Goal: Find specific page/section: Find specific page/section

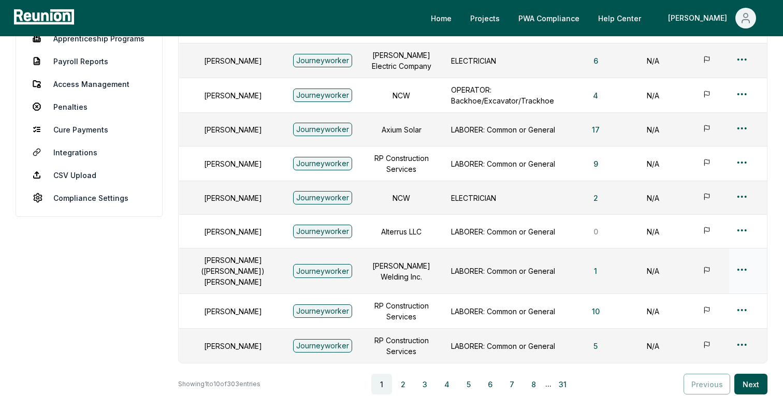
scroll to position [295, 0]
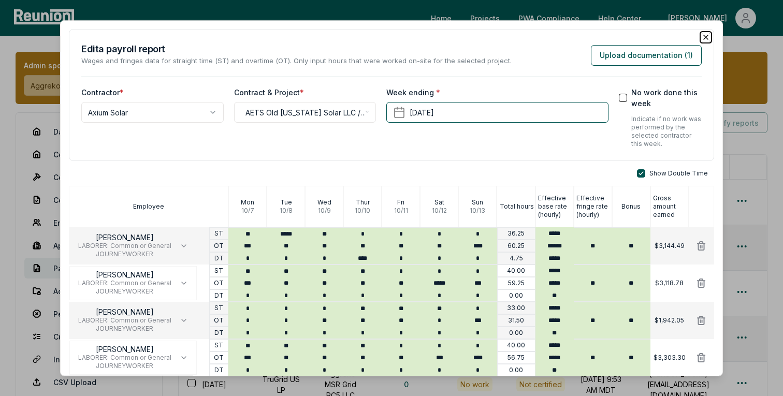
click at [704, 35] on icon "button" at bounding box center [706, 37] width 4 height 4
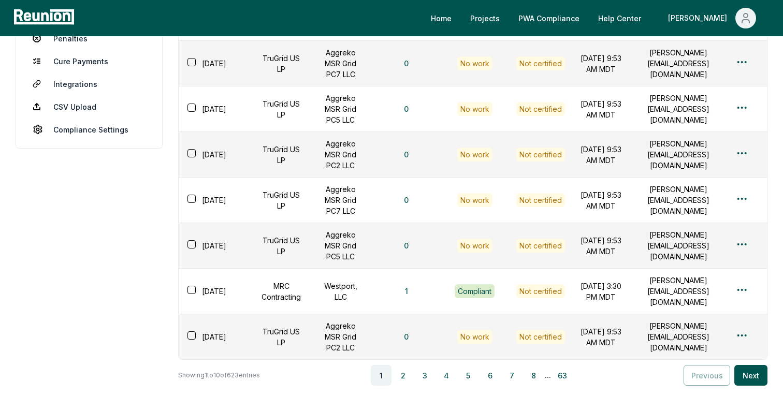
scroll to position [368, 0]
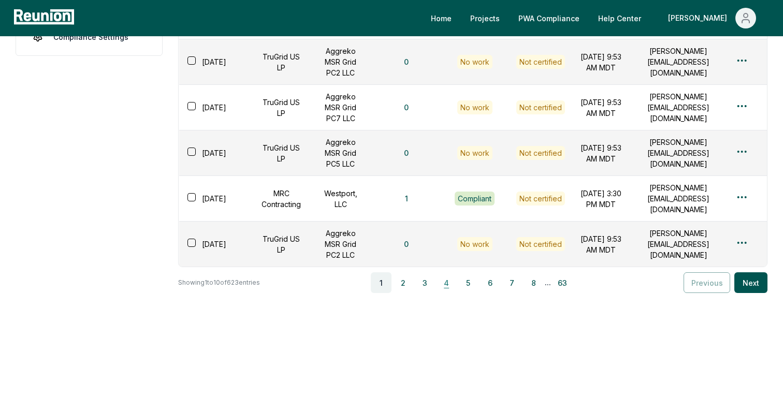
click at [449, 281] on button "4" at bounding box center [446, 282] width 21 height 21
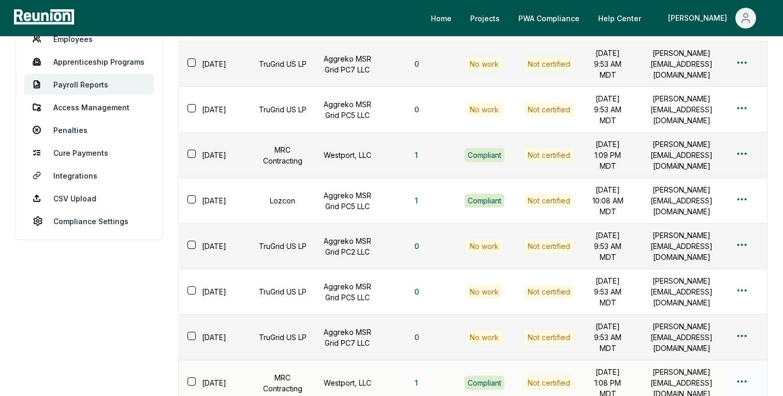
scroll to position [0, 0]
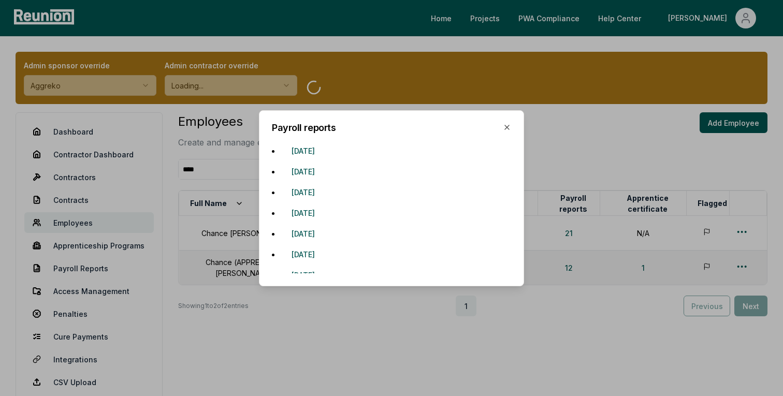
click at [510, 121] on div "Payroll reports [DATE] [DATE] [DATE] [DATE] [DATE] [DATE] [DATE] [DATE] [DATE] …" at bounding box center [391, 198] width 265 height 176
click at [507, 127] on icon "button" at bounding box center [507, 127] width 4 height 4
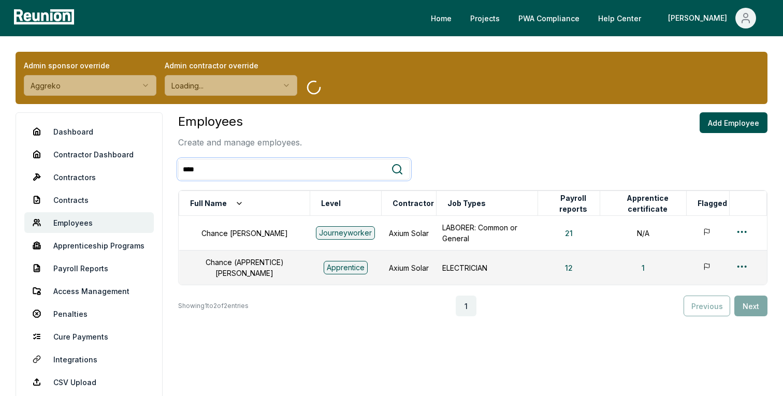
click at [222, 166] on input "****" at bounding box center [285, 169] width 212 height 19
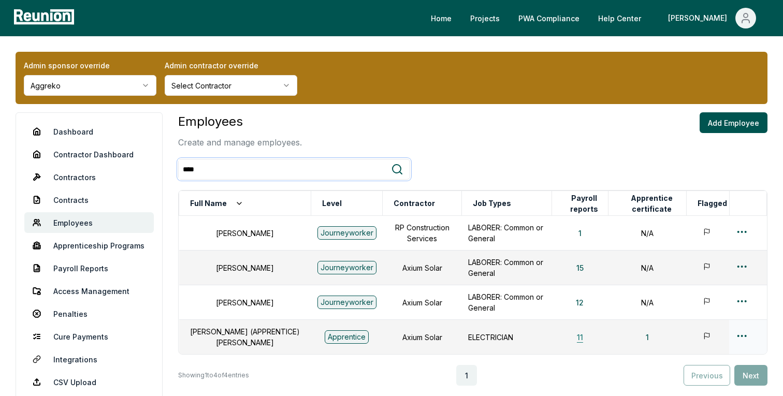
type input "****"
click at [575, 338] on button "11" at bounding box center [580, 337] width 23 height 21
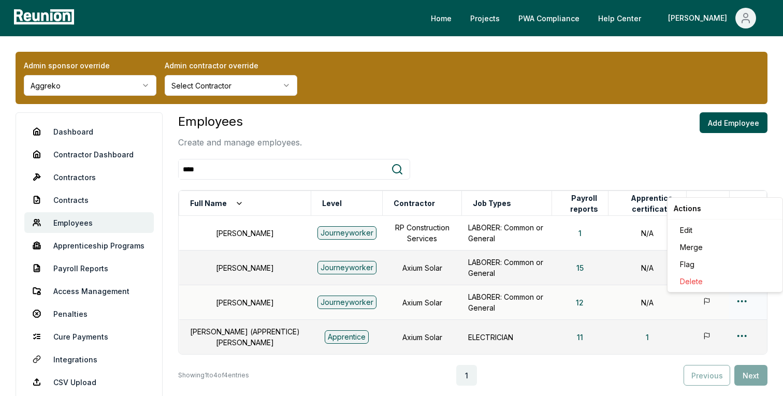
click at [745, 304] on html "Please visit us on your desktop We're working on making our marketplace mobile-…" at bounding box center [391, 242] width 783 height 484
click at [578, 301] on button "12" at bounding box center [580, 302] width 24 height 21
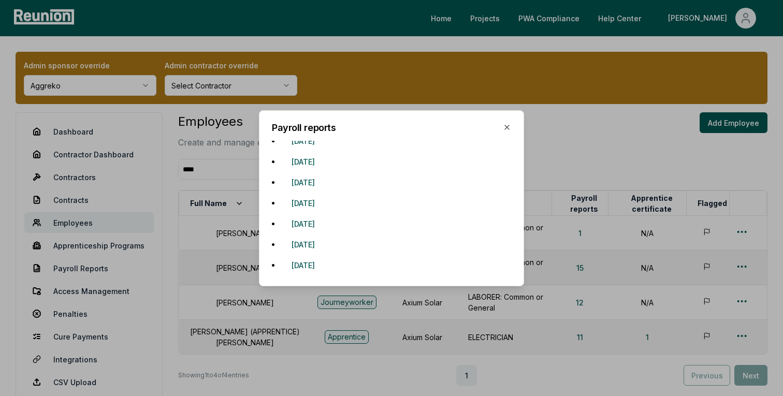
scroll to position [116, 0]
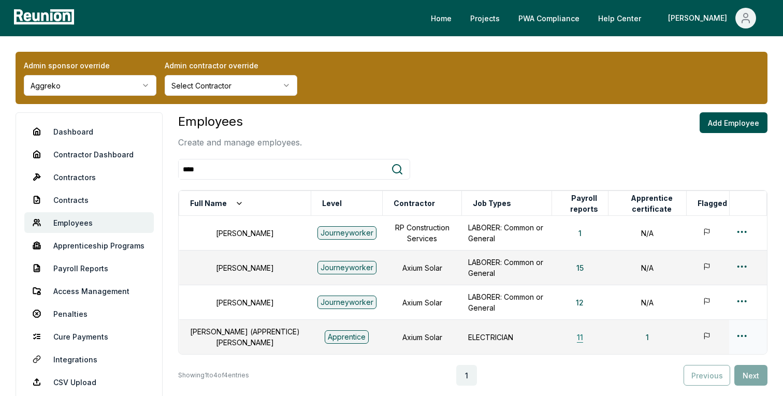
click at [581, 338] on button "11" at bounding box center [580, 337] width 23 height 21
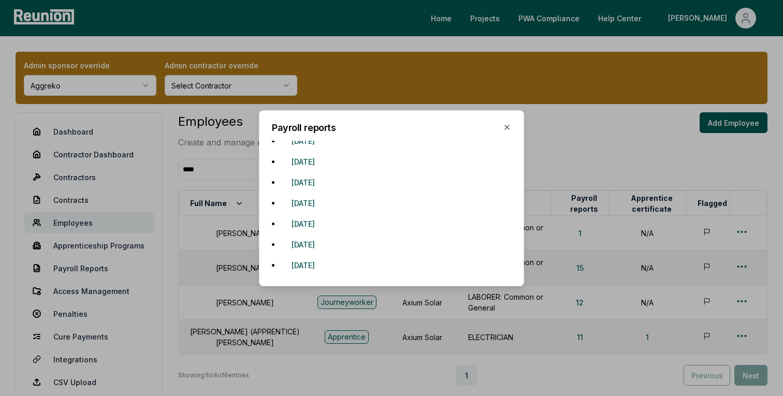
scroll to position [95, 0]
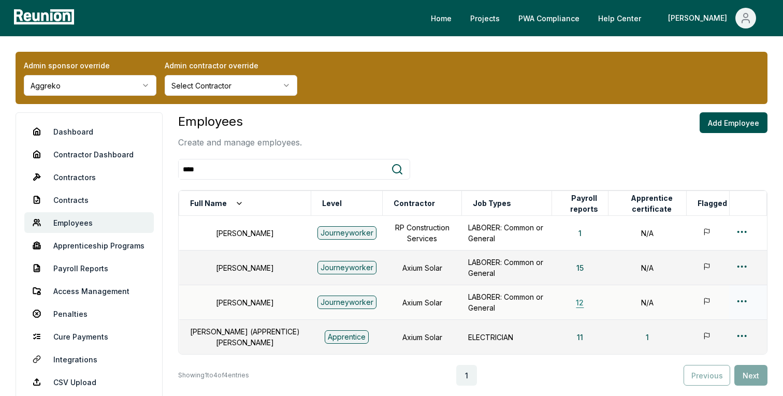
click at [576, 301] on button "12" at bounding box center [580, 302] width 24 height 21
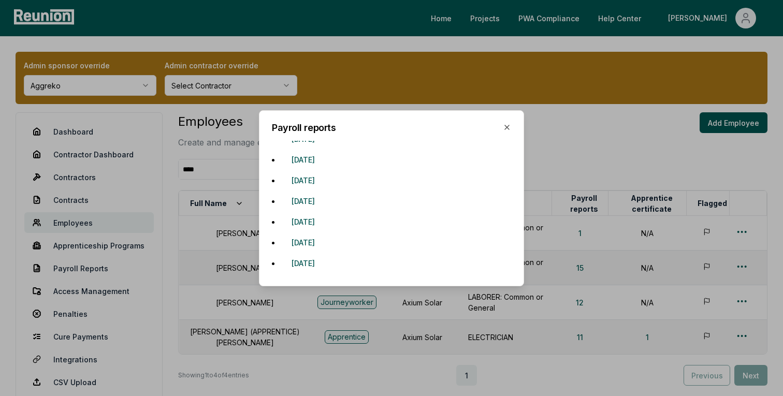
scroll to position [116, 0]
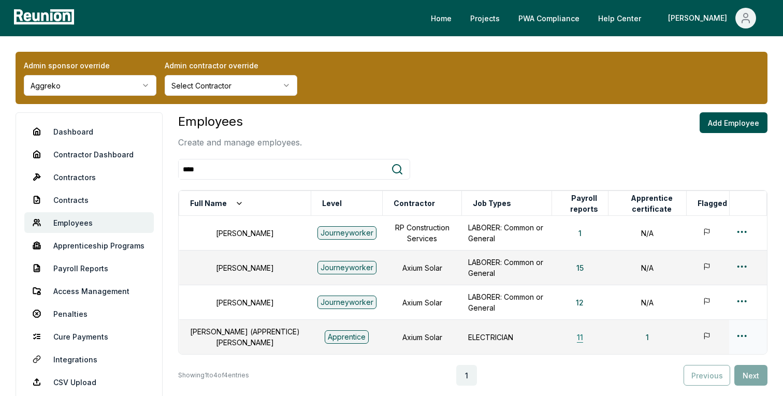
click at [577, 335] on button "11" at bounding box center [580, 337] width 23 height 21
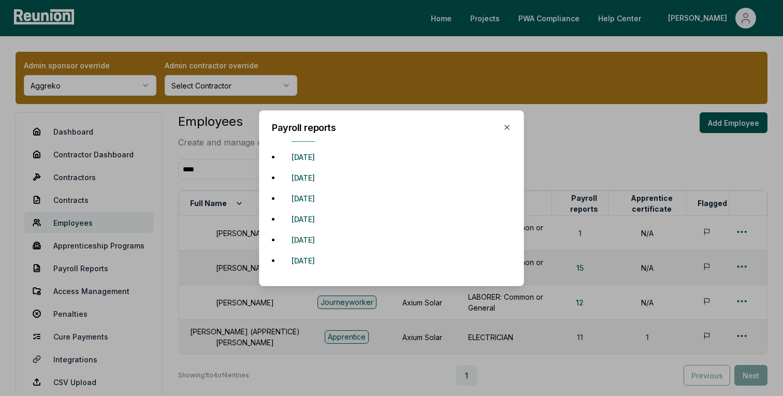
scroll to position [95, 0]
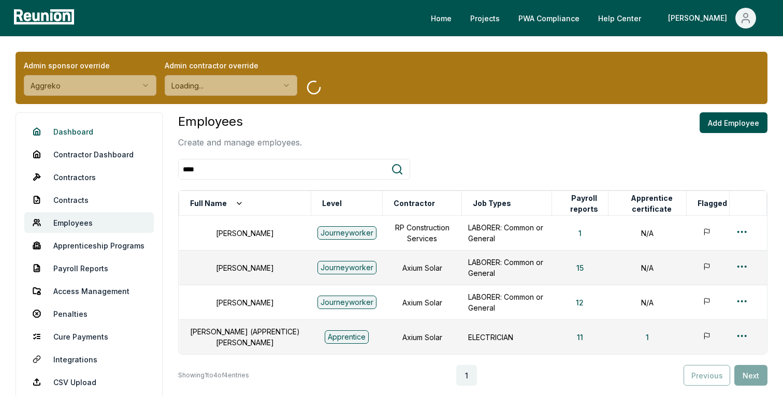
click at [70, 128] on link "Dashboard" at bounding box center [88, 131] width 129 height 21
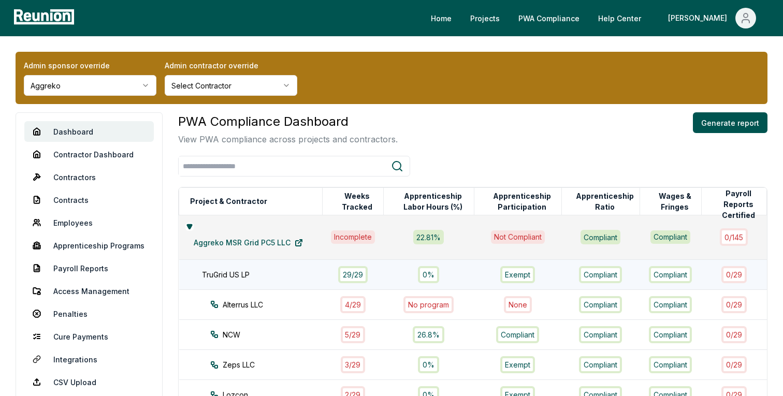
click at [303, 270] on div "TruGrid US LP" at bounding box center [267, 274] width 131 height 11
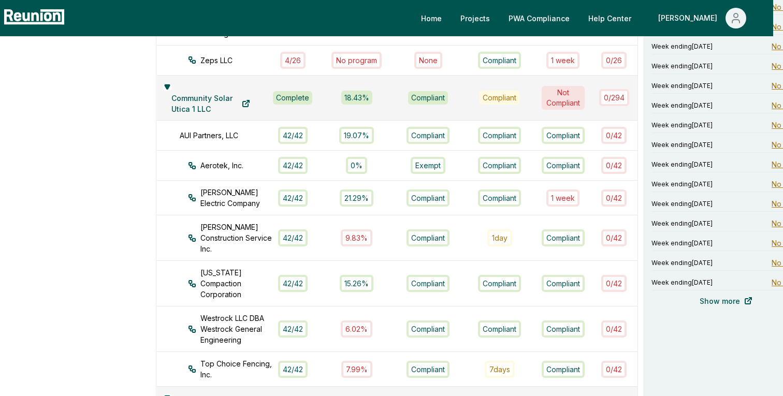
scroll to position [0, 10]
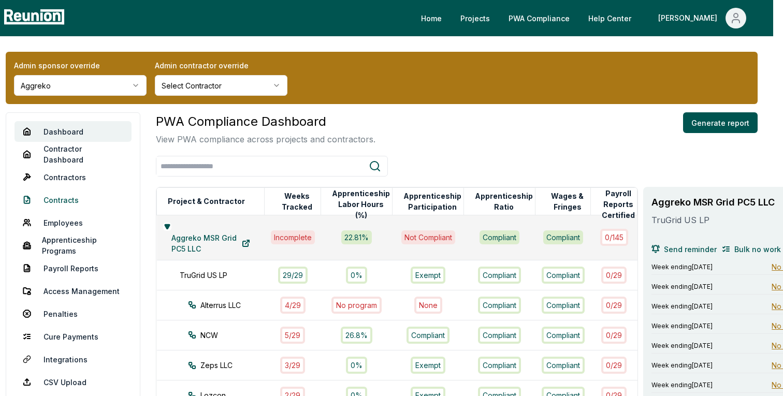
click at [61, 199] on link "Contracts" at bounding box center [72, 200] width 117 height 21
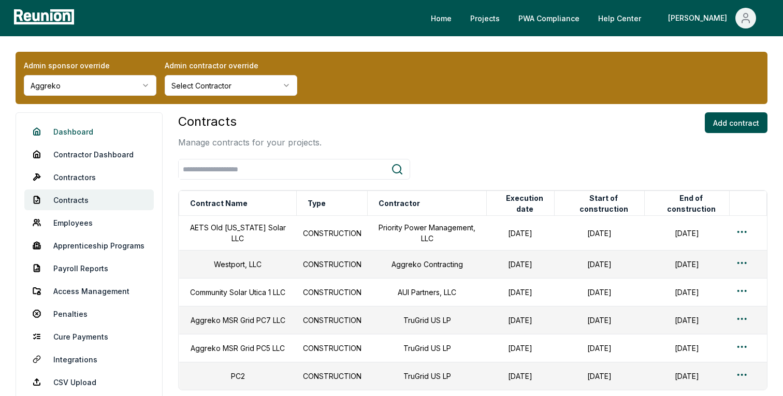
click at [68, 133] on link "Dashboard" at bounding box center [88, 131] width 129 height 21
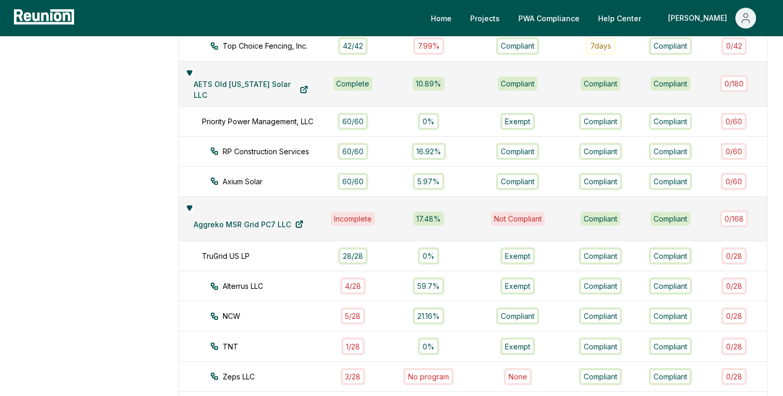
scroll to position [860, 0]
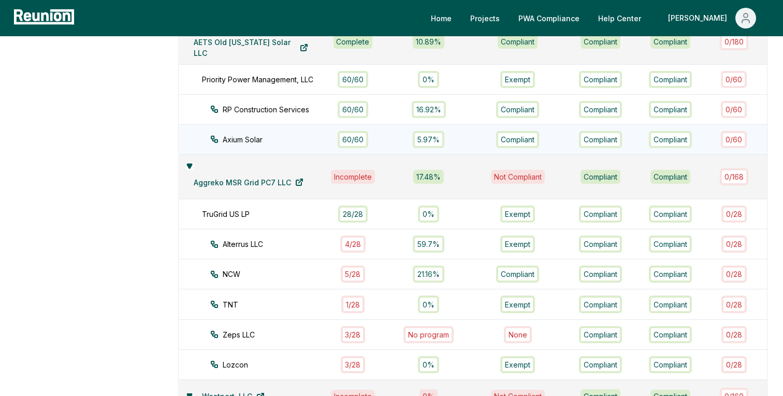
click at [278, 134] on div "Axium Solar" at bounding box center [275, 139] width 131 height 11
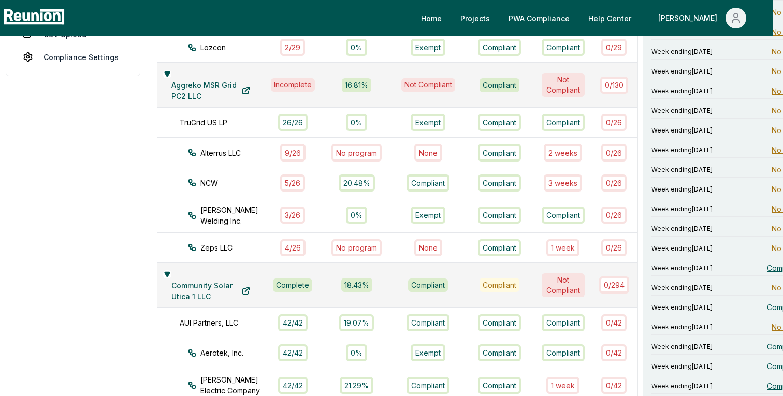
scroll to position [349, 10]
click at [767, 261] on span "Compliant" at bounding box center [784, 266] width 34 height 11
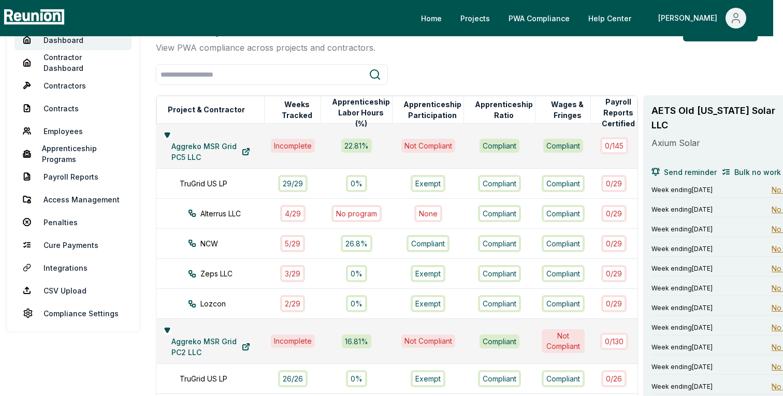
scroll to position [0, 10]
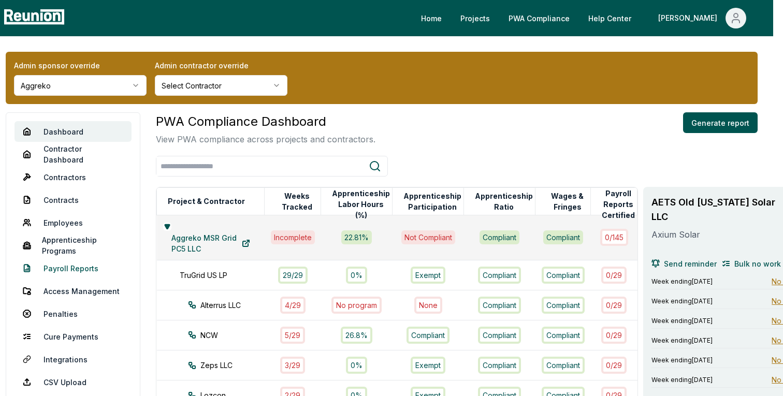
click at [67, 269] on link "Payroll Reports" at bounding box center [72, 268] width 117 height 21
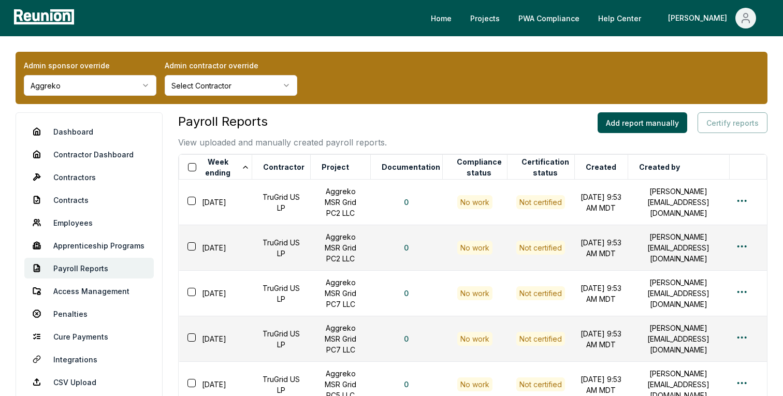
scroll to position [368, 0]
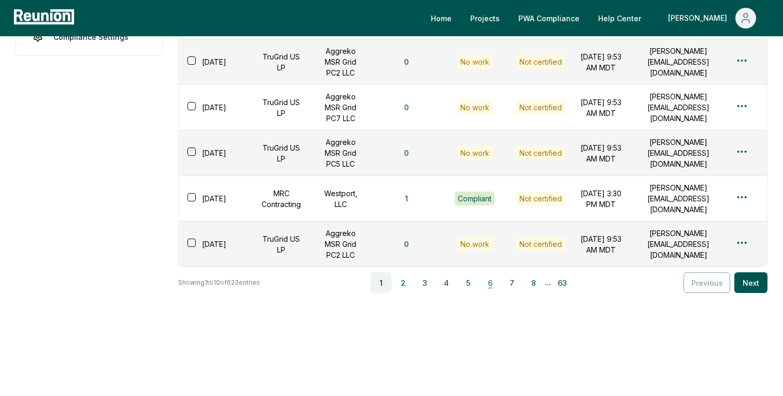
click at [491, 283] on button "6" at bounding box center [489, 282] width 21 height 21
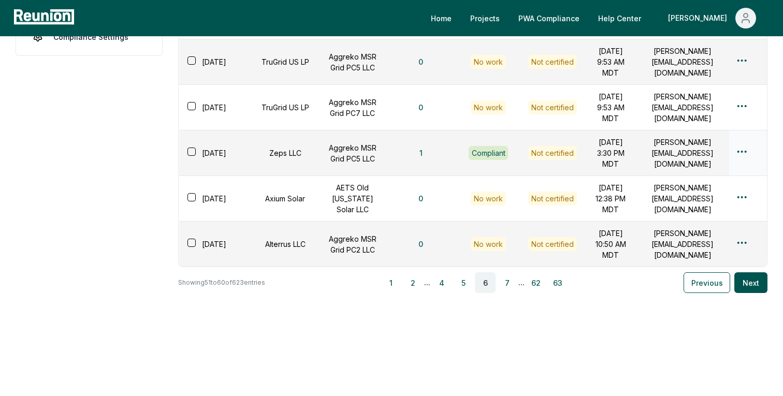
scroll to position [0, 0]
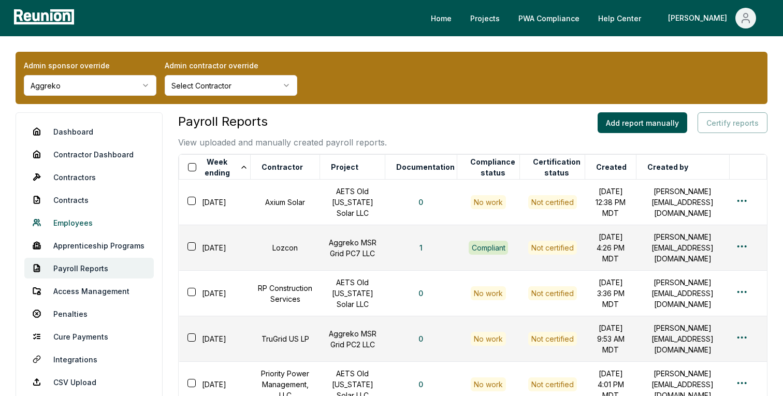
click at [73, 222] on link "Employees" at bounding box center [88, 222] width 129 height 21
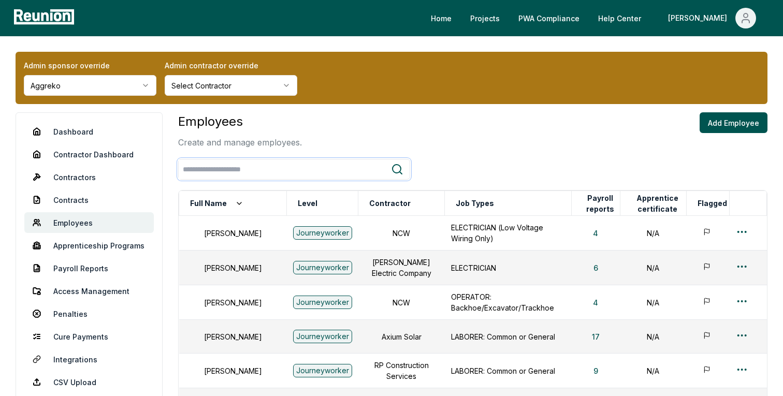
click at [237, 169] on input "search" at bounding box center [285, 169] width 212 height 19
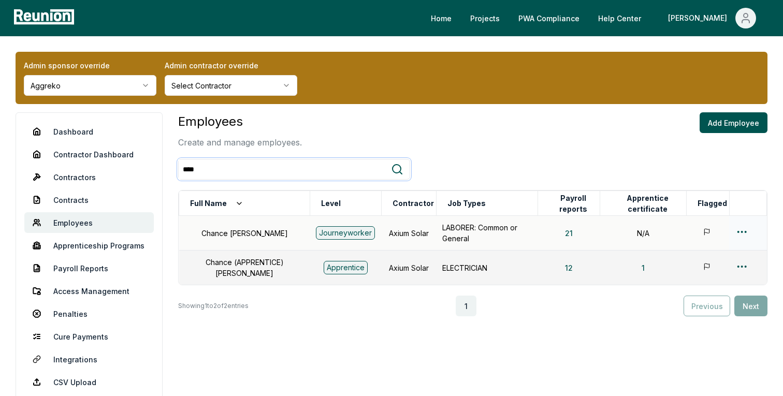
type input "****"
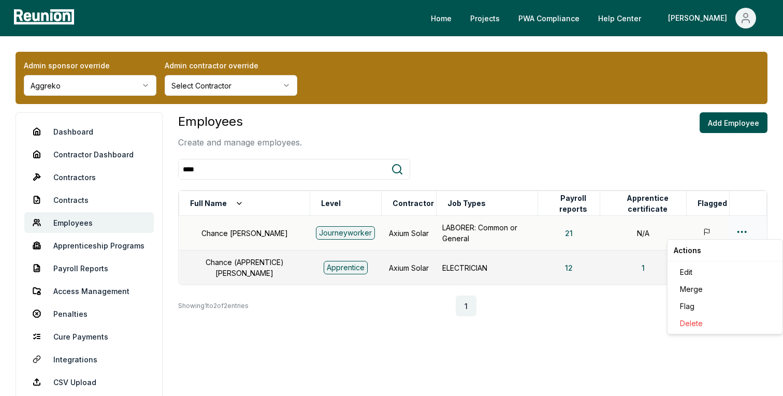
click at [744, 231] on html "Please visit us on your desktop We're working on making our marketplace mobile-…" at bounding box center [391, 220] width 783 height 440
click at [491, 281] on html "Please visit us on your desktop We're working on making our marketplace mobile-…" at bounding box center [391, 220] width 783 height 440
click at [738, 264] on html "Please visit us on your desktop We're working on making our marketplace mobile-…" at bounding box center [391, 220] width 783 height 440
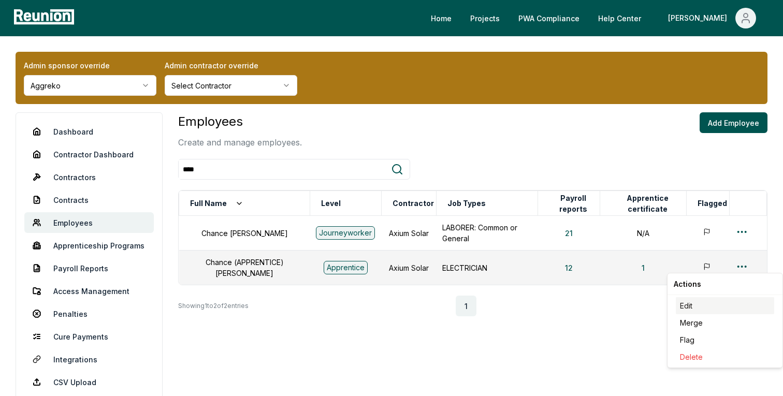
click at [694, 301] on div "Edit" at bounding box center [725, 305] width 98 height 17
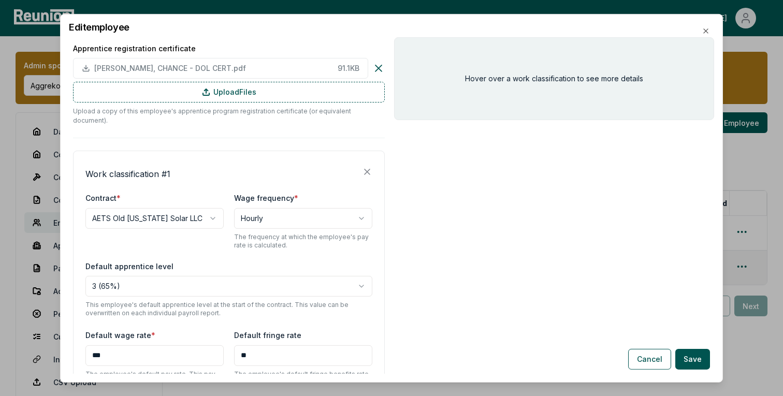
scroll to position [289, 0]
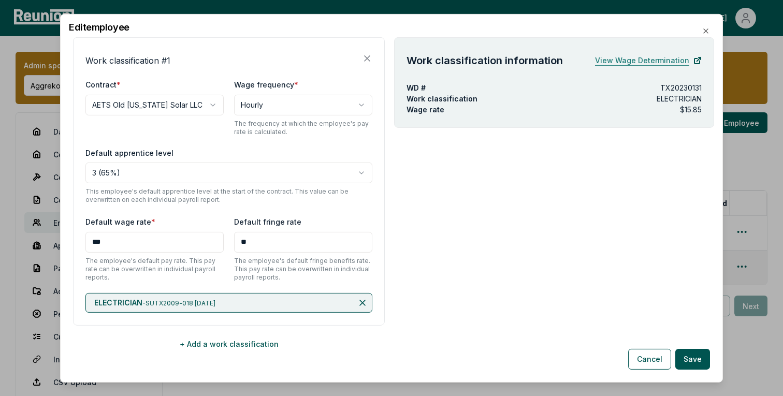
click at [653, 58] on link "View Wage Determination" at bounding box center [648, 60] width 107 height 21
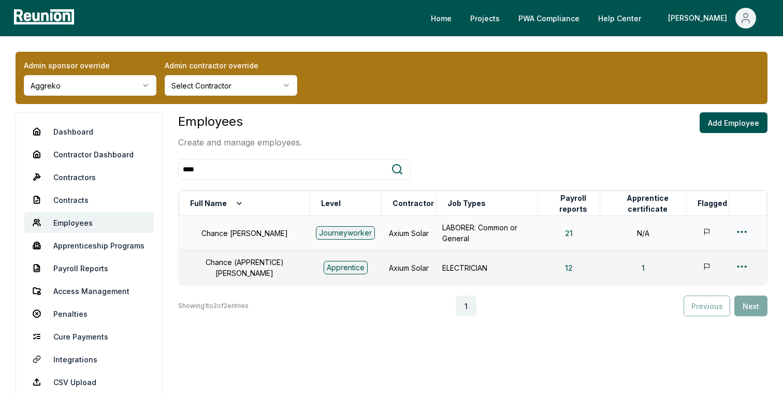
click at [742, 230] on html "Please visit us on your desktop We're working on making our marketplace mobile-…" at bounding box center [391, 220] width 783 height 440
click at [682, 270] on div "Edit" at bounding box center [725, 272] width 98 height 17
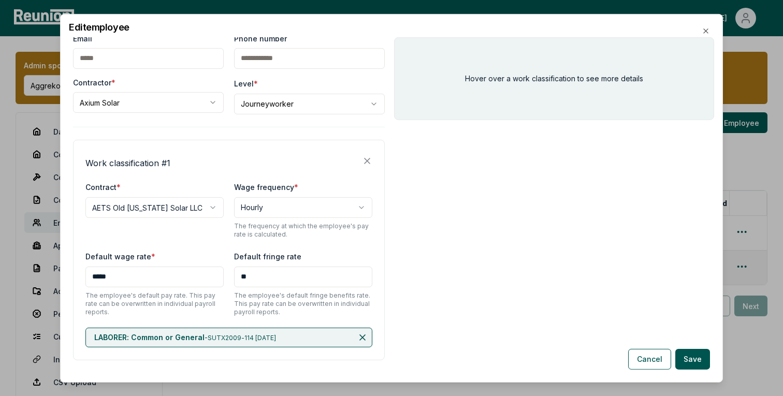
scroll to position [96, 0]
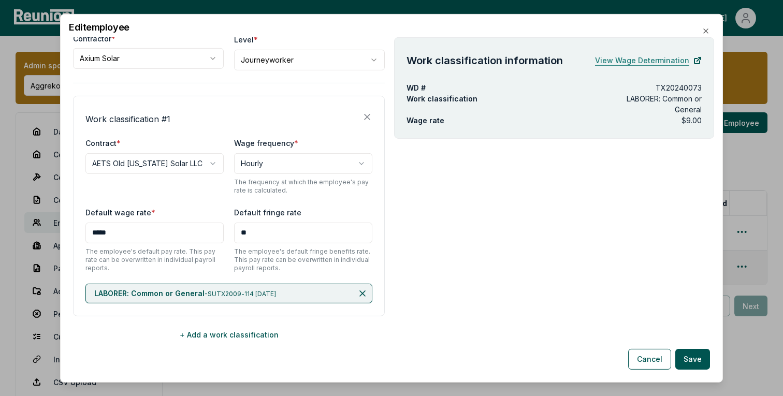
click at [667, 61] on link "View Wage Determination" at bounding box center [648, 60] width 107 height 21
click at [707, 29] on icon "button" at bounding box center [706, 30] width 4 height 4
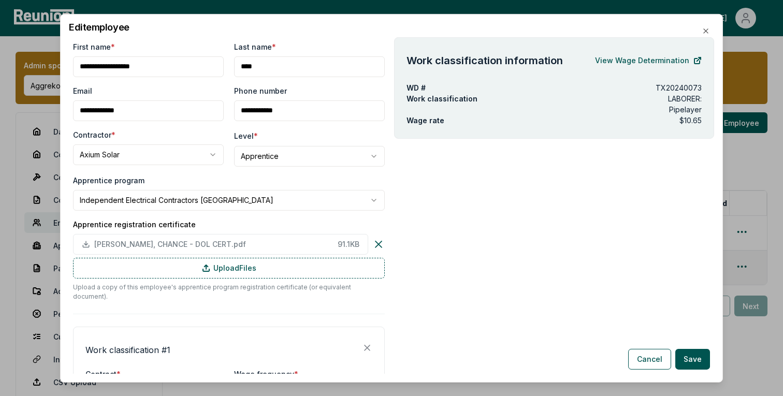
scroll to position [576, 0]
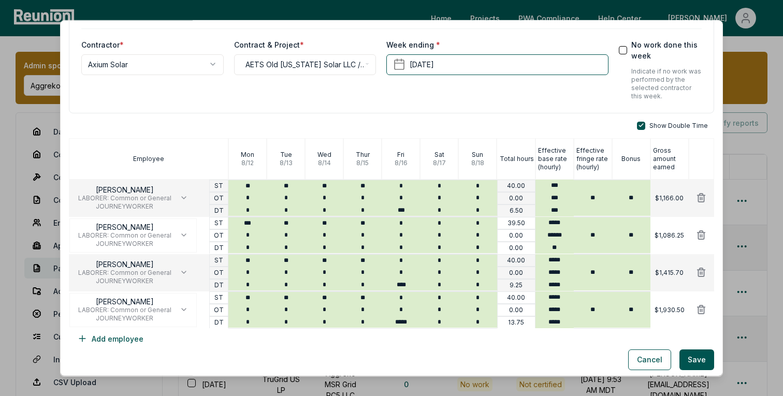
scroll to position [50, 0]
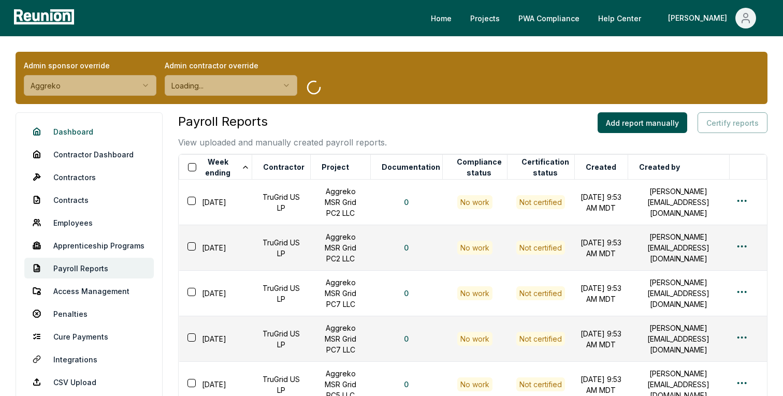
click at [77, 130] on link "Dashboard" at bounding box center [88, 131] width 129 height 21
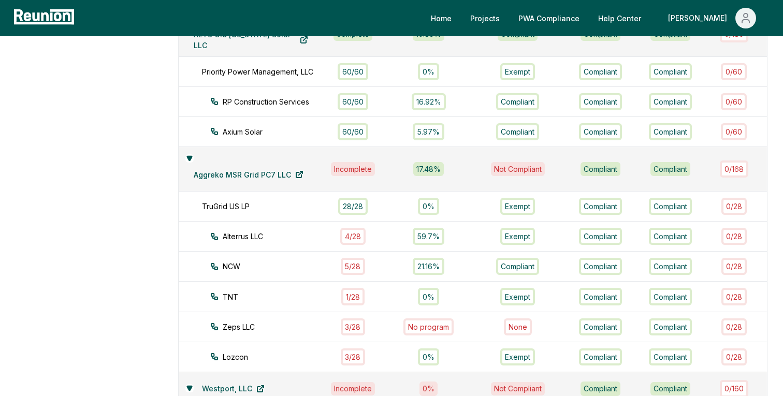
scroll to position [786, 0]
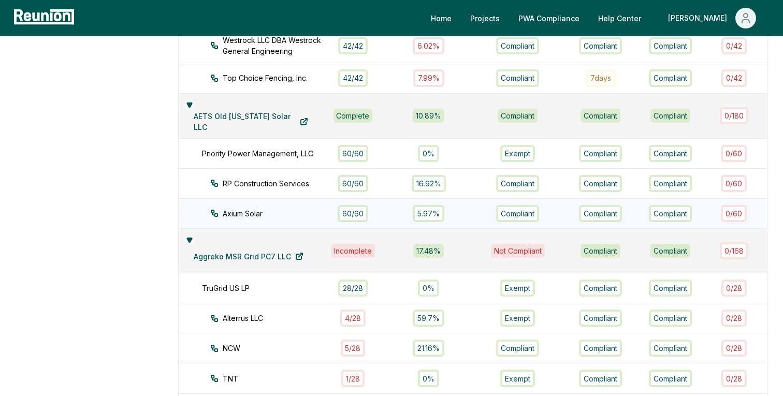
click at [294, 208] on div "Axium Solar" at bounding box center [275, 213] width 131 height 11
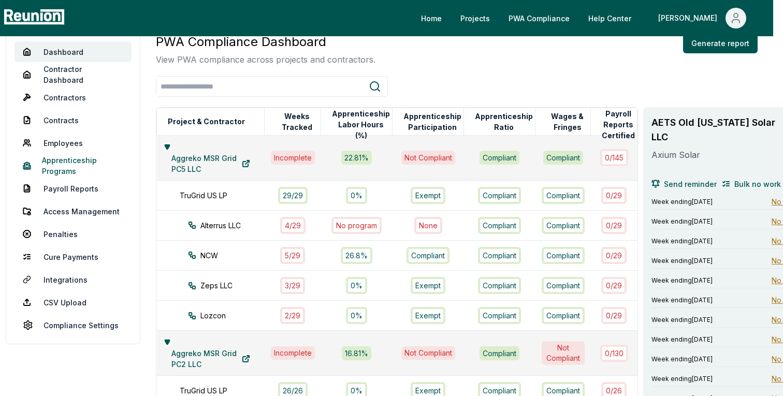
scroll to position [79, 10]
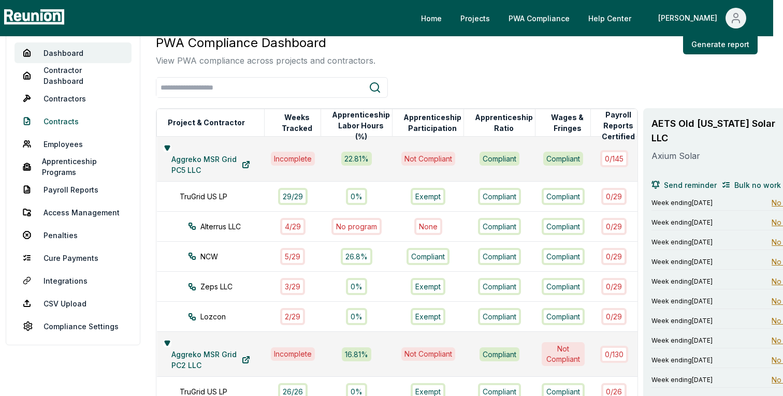
click at [70, 121] on link "Contracts" at bounding box center [72, 121] width 117 height 21
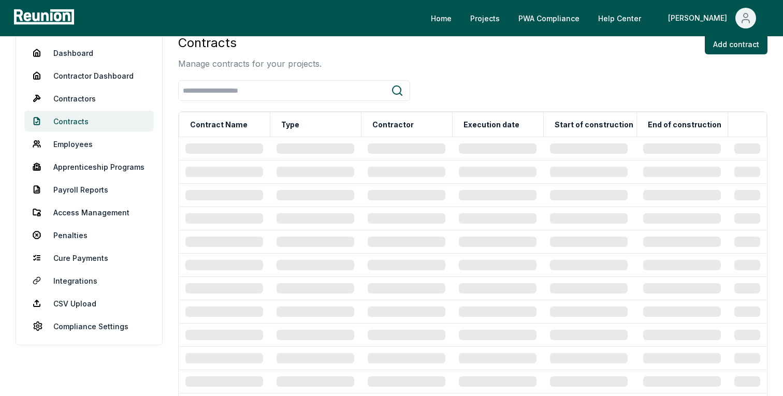
scroll to position [79, 0]
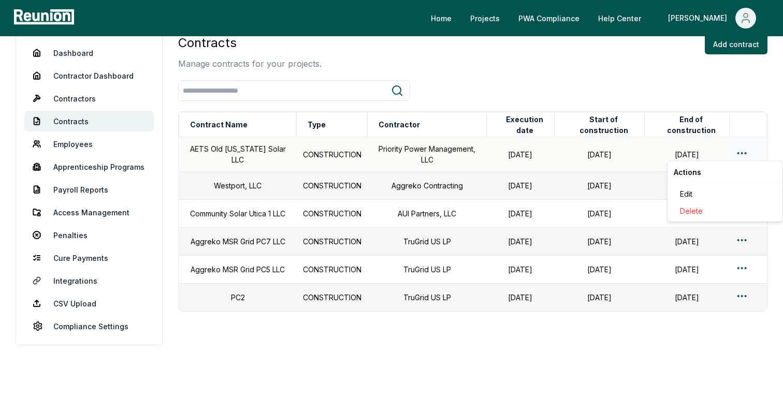
click at [745, 153] on html "Please visit us on your desktop We're working on making our marketplace mobile-…" at bounding box center [391, 165] width 783 height 489
click at [689, 193] on div "Edit" at bounding box center [725, 193] width 98 height 17
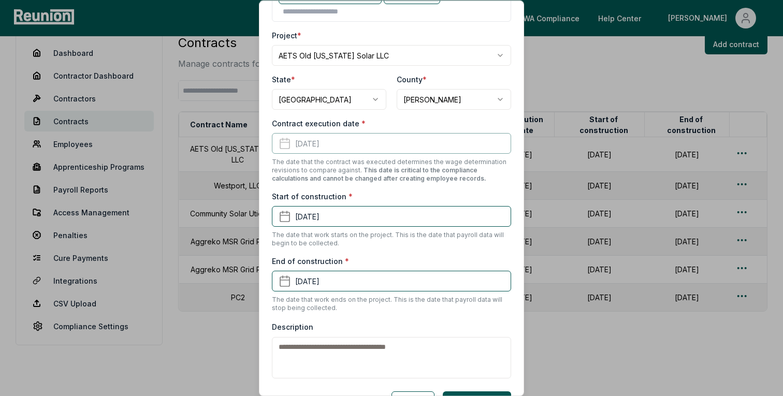
scroll to position [233, 0]
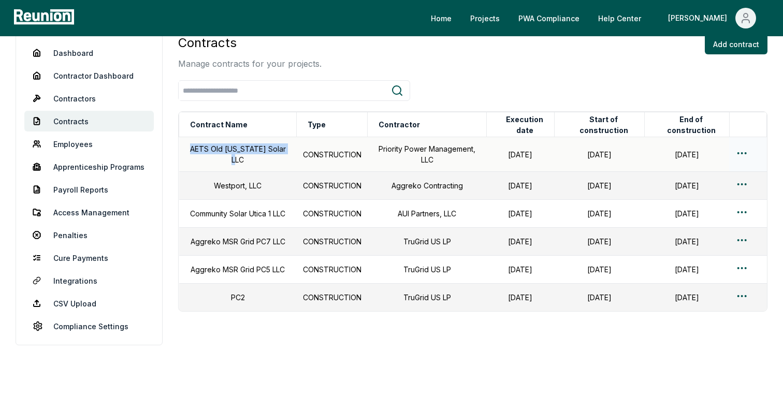
drag, startPoint x: 268, startPoint y: 156, endPoint x: 182, endPoint y: 149, distance: 86.8
click at [182, 149] on td "AETS Old Michigan Solar LLC" at bounding box center [238, 154] width 118 height 35
copy td "AETS Old Michigan Solar LLC"
click at [744, 149] on html "Please visit us on your desktop We're working on making our marketplace mobile-…" at bounding box center [391, 165] width 783 height 489
click at [693, 193] on div "Edit" at bounding box center [725, 193] width 98 height 17
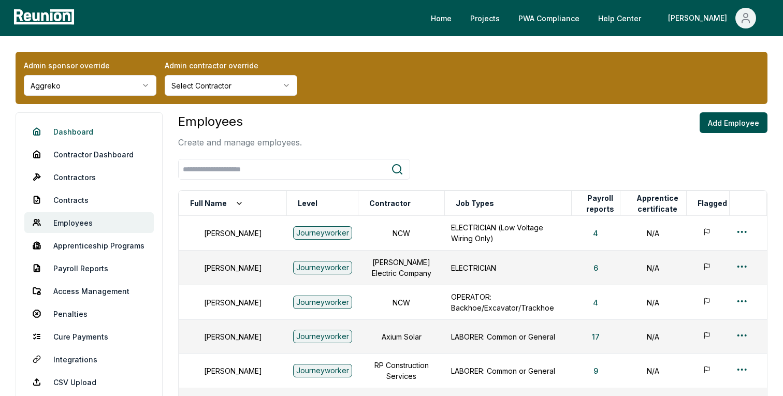
click at [69, 140] on link "Dashboard" at bounding box center [88, 131] width 129 height 21
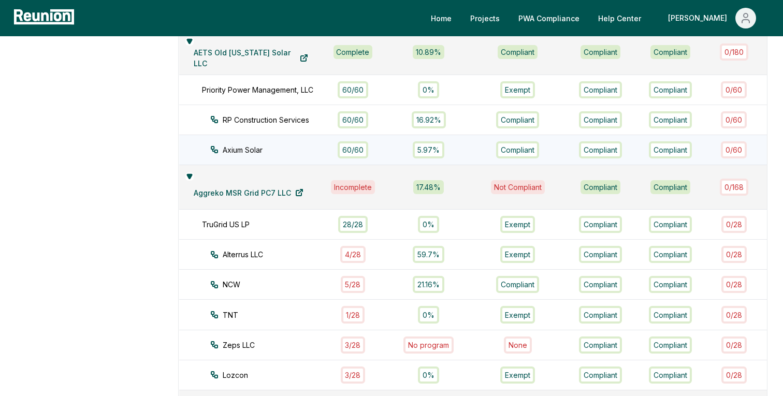
scroll to position [846, 0]
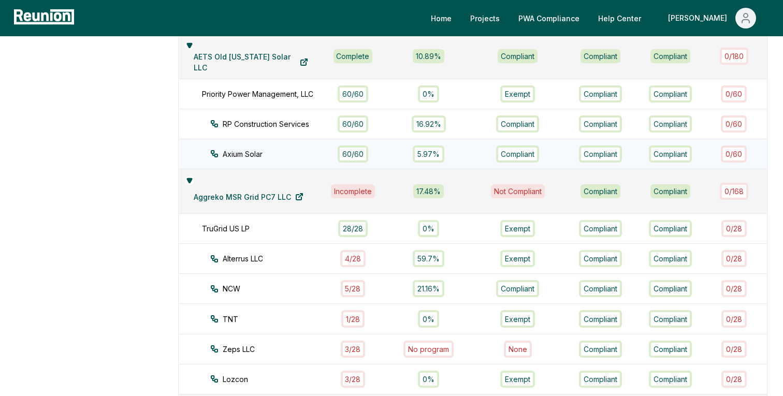
click at [287, 149] on div "Axium Solar" at bounding box center [275, 154] width 131 height 11
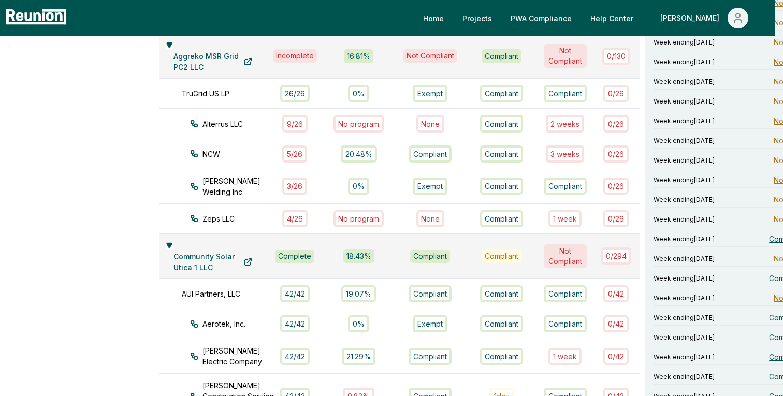
scroll to position [376, 10]
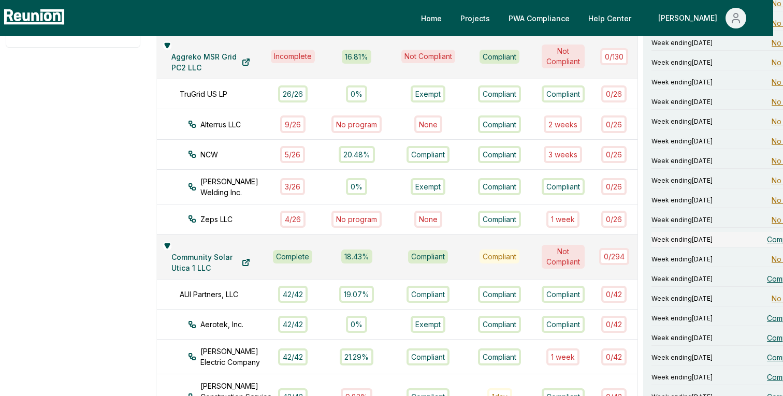
click at [767, 234] on span "Compliant" at bounding box center [784, 239] width 34 height 11
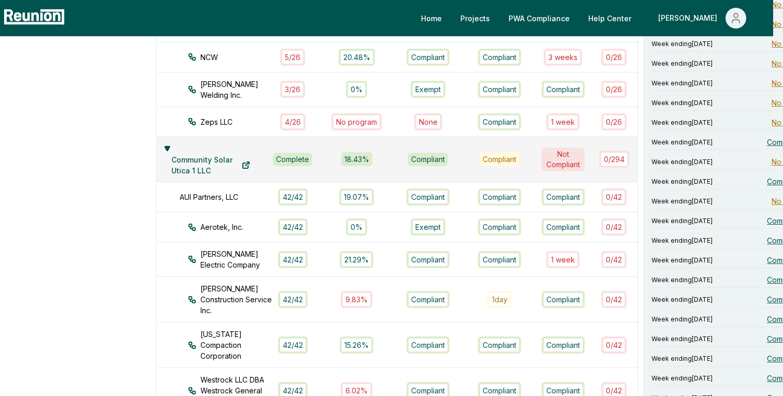
scroll to position [473, 10]
